Goal: Navigation & Orientation: Find specific page/section

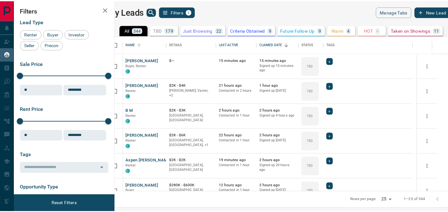
scroll to position [151, 329]
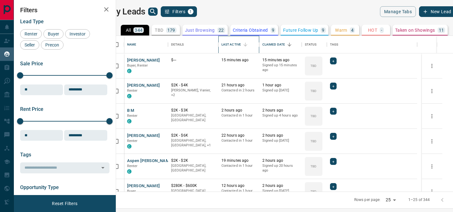
click at [241, 44] on div "Last Active" at bounding box center [231, 45] width 20 height 18
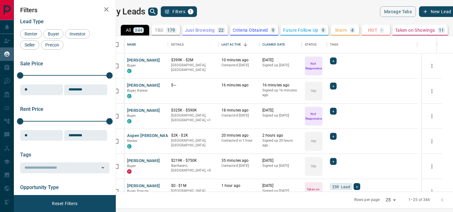
drag, startPoint x: 453, startPoint y: 79, endPoint x: 451, endPoint y: 85, distance: 5.7
click at [451, 85] on div "My Leads Filters 1 Manage Tabs New Lead All 344 TBD 179 Do Not Contact - Not Re…" at bounding box center [233, 102] width 439 height 204
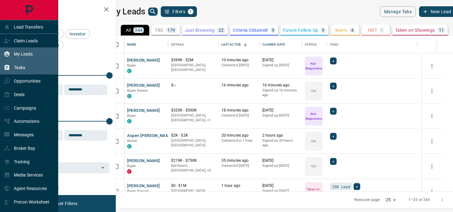
click at [36, 74] on div "Tasks" at bounding box center [29, 68] width 58 height 14
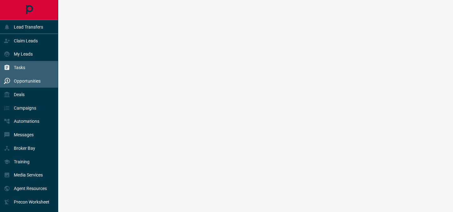
click at [28, 83] on p "Opportunities" at bounding box center [27, 81] width 27 height 5
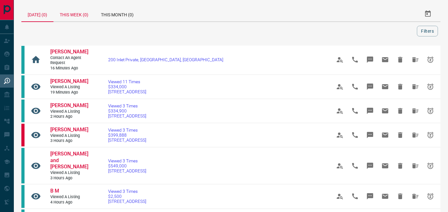
click at [74, 11] on div "This Week (0)" at bounding box center [73, 13] width 41 height 15
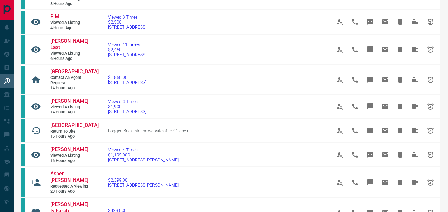
scroll to position [193, 0]
